Goal: Task Accomplishment & Management: Use online tool/utility

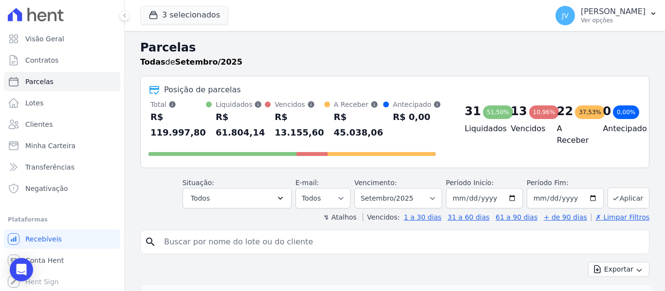
select select
click at [60, 145] on span "Minha Carteira" at bounding box center [50, 146] width 50 height 10
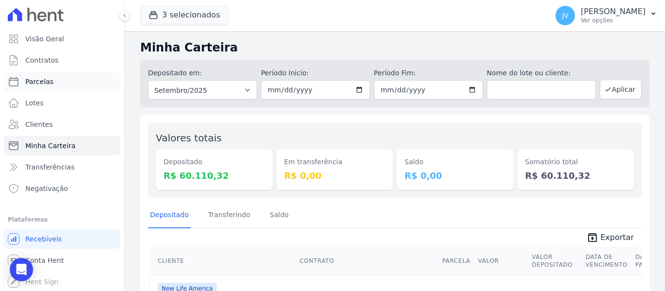
click at [42, 84] on span "Parcelas" at bounding box center [39, 82] width 28 height 10
select select
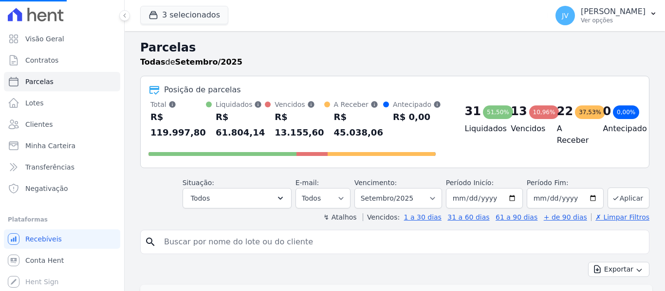
select select
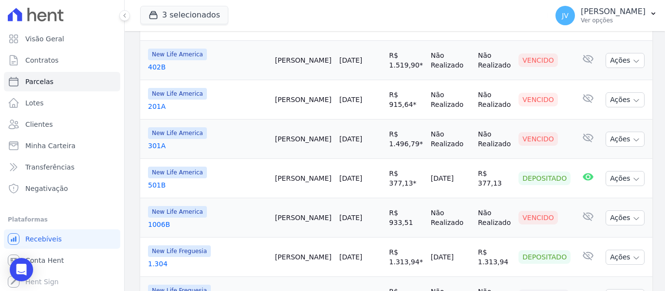
scroll to position [389, 0]
click at [183, 17] on button "3 selecionados" at bounding box center [184, 15] width 88 height 18
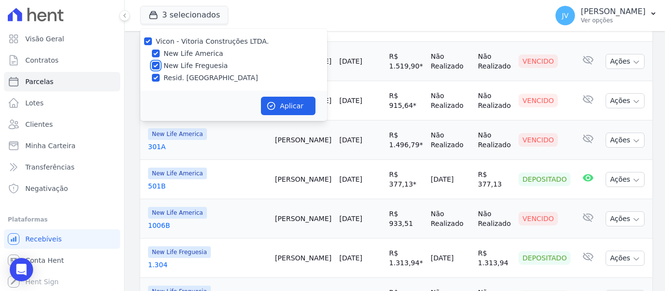
click at [156, 65] on input "New Life Freguesia" at bounding box center [156, 66] width 8 height 8
checkbox input "false"
click at [158, 81] on input "Resid. [GEOGRAPHIC_DATA]" at bounding box center [156, 78] width 8 height 8
checkbox input "false"
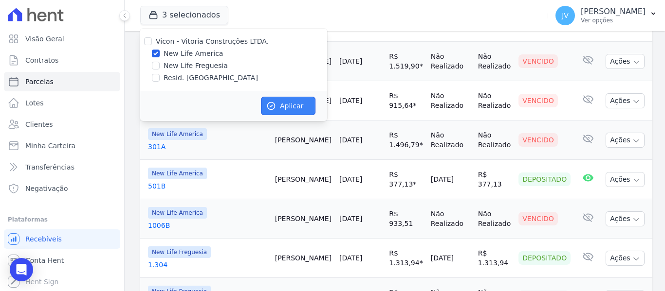
click at [287, 108] on button "Aplicar" at bounding box center [288, 106] width 54 height 18
select select
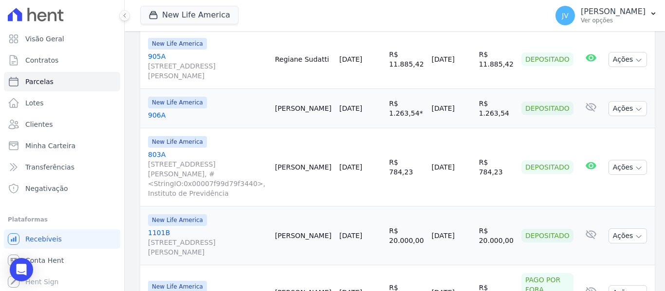
scroll to position [1415, 0]
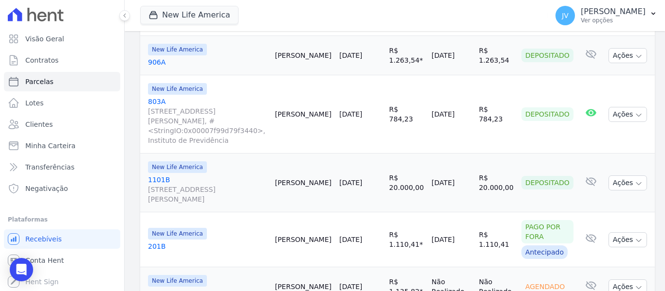
select select
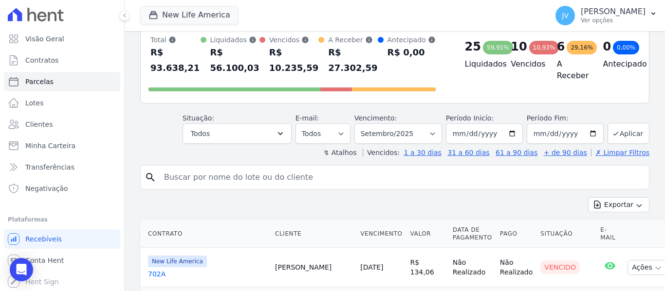
scroll to position [63, 0]
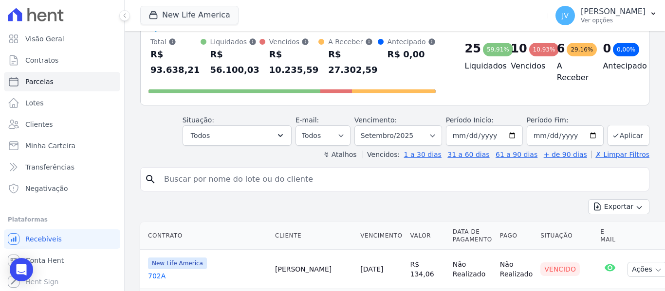
click at [272, 182] on input "search" at bounding box center [401, 179] width 487 height 19
type input "caique"
select select
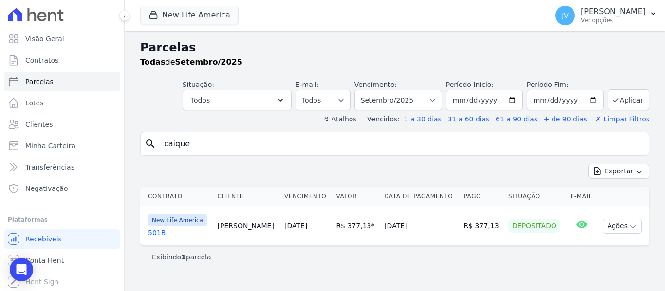
click at [284, 225] on link "[DATE]" at bounding box center [295, 226] width 23 height 8
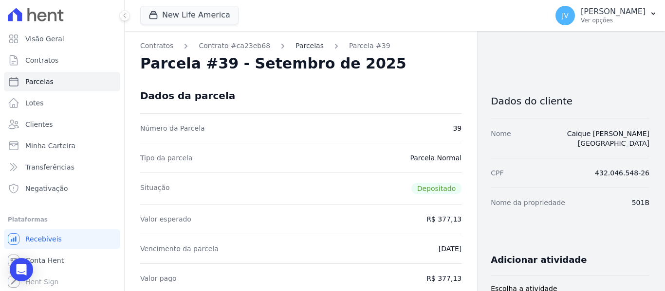
click at [295, 50] on link "Parcelas" at bounding box center [309, 46] width 28 height 10
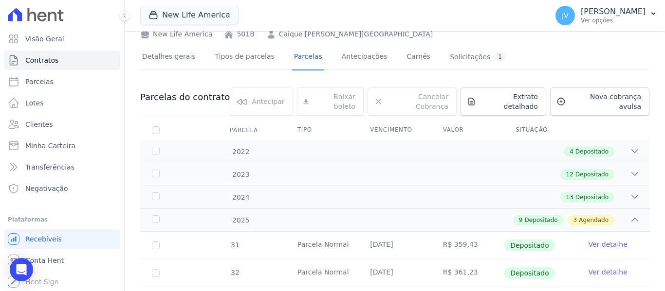
scroll to position [49, 0]
click at [598, 102] on span "Nova cobrança avulsa" at bounding box center [605, 102] width 72 height 19
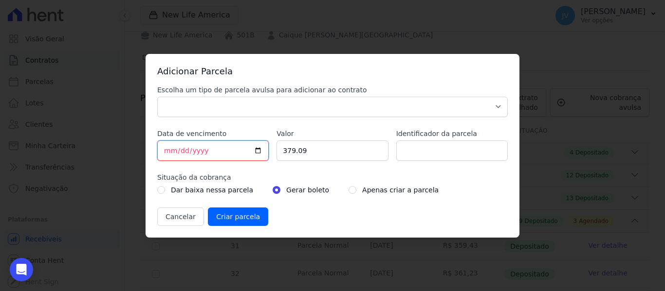
click at [173, 146] on input "[DATE]" at bounding box center [212, 151] width 111 height 20
type input "[DATE]"
drag, startPoint x: 314, startPoint y: 146, endPoint x: 236, endPoint y: 143, distance: 78.4
click at [236, 143] on div "Escolha um tipo de parcela avulsa para adicionar ao contrato Parcela Normal Sin…" at bounding box center [332, 155] width 350 height 141
type input "2600"
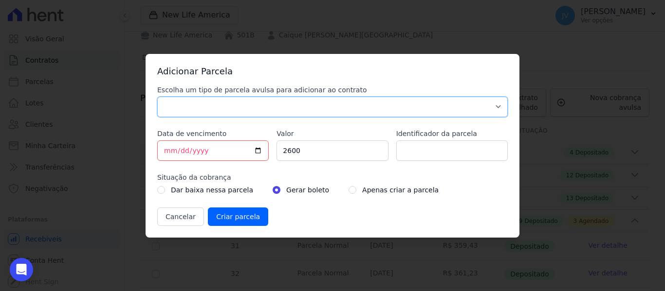
drag, startPoint x: 209, startPoint y: 109, endPoint x: 203, endPoint y: 111, distance: 6.2
click at [208, 109] on select "Parcela Normal Sinal Caução Intercalada Chaves Pré Chaves Pós Chaves Taxas Quit…" at bounding box center [332, 107] width 350 height 20
select select "discharge"
click at [157, 97] on select "Parcela Normal Sinal Caução Intercalada Chaves Pré Chaves Pós Chaves Taxas Quit…" at bounding box center [332, 107] width 350 height 20
click at [226, 215] on input "Criar parcela" at bounding box center [238, 217] width 60 height 18
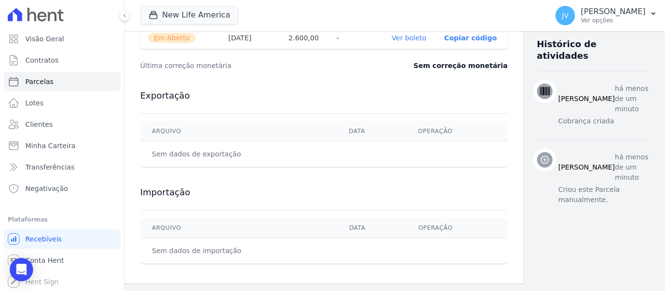
scroll to position [278, 0]
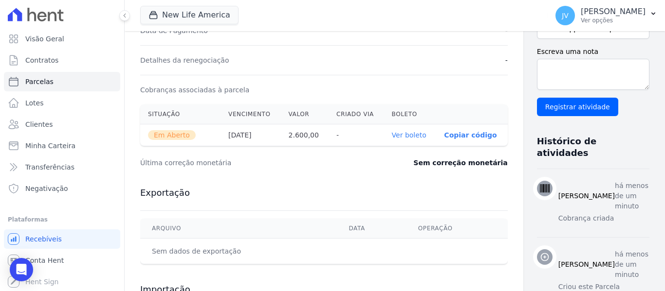
click at [392, 134] on link "Ver boleto" at bounding box center [409, 135] width 35 height 8
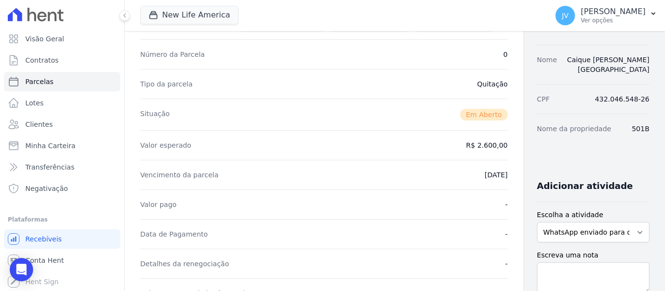
scroll to position [0, 0]
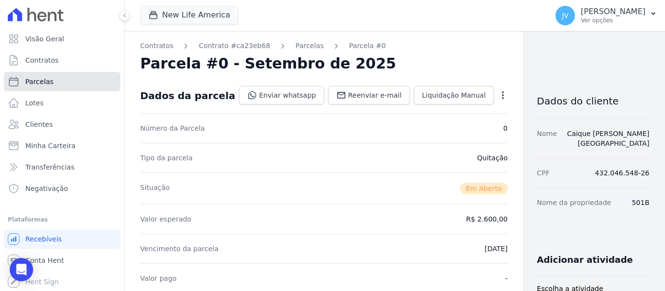
click at [61, 76] on link "Parcelas" at bounding box center [62, 81] width 116 height 19
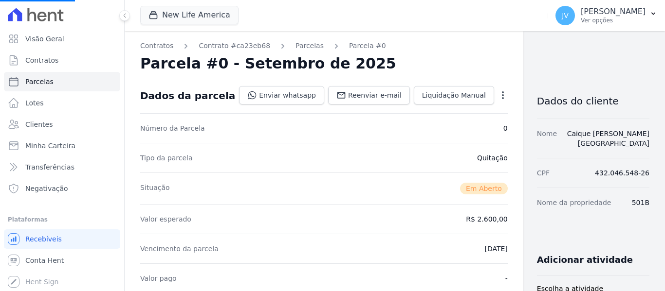
select select
